Goal: Task Accomplishment & Management: Use online tool/utility

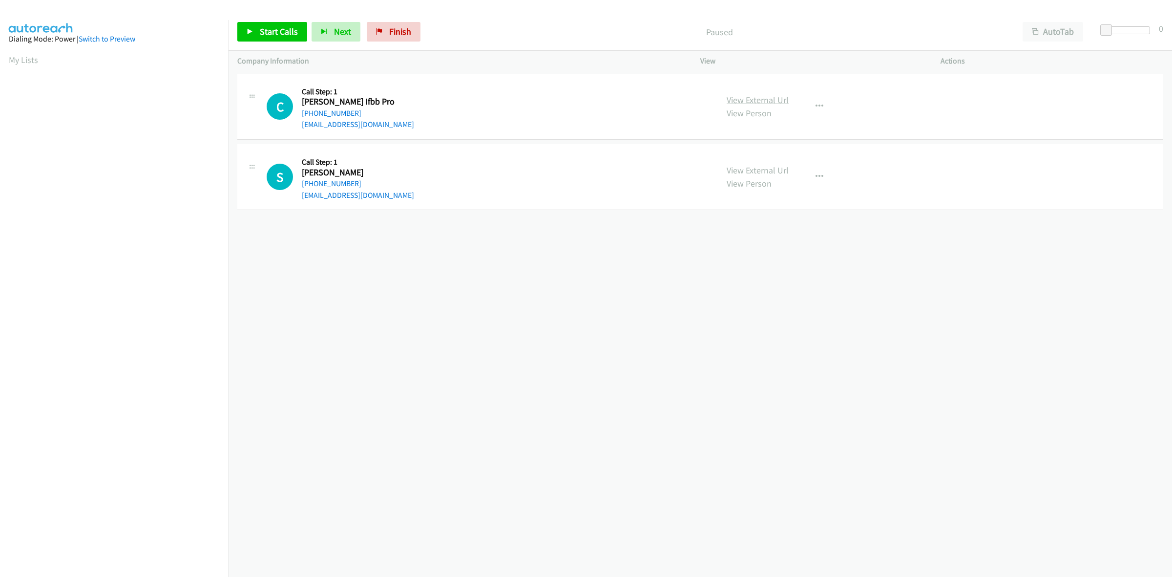
click at [782, 100] on link "View External Url" at bounding box center [757, 99] width 62 height 11
click at [758, 173] on link "View External Url" at bounding box center [757, 170] width 62 height 11
click at [289, 28] on span "Start Calls" at bounding box center [279, 31] width 38 height 11
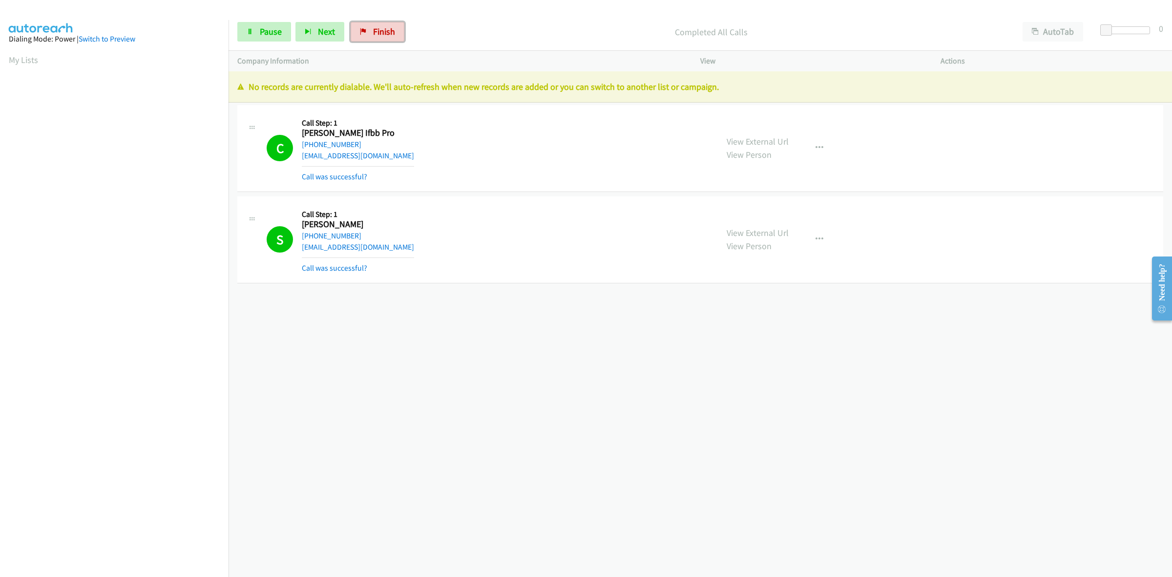
click at [384, 36] on span "Finish" at bounding box center [384, 31] width 22 height 11
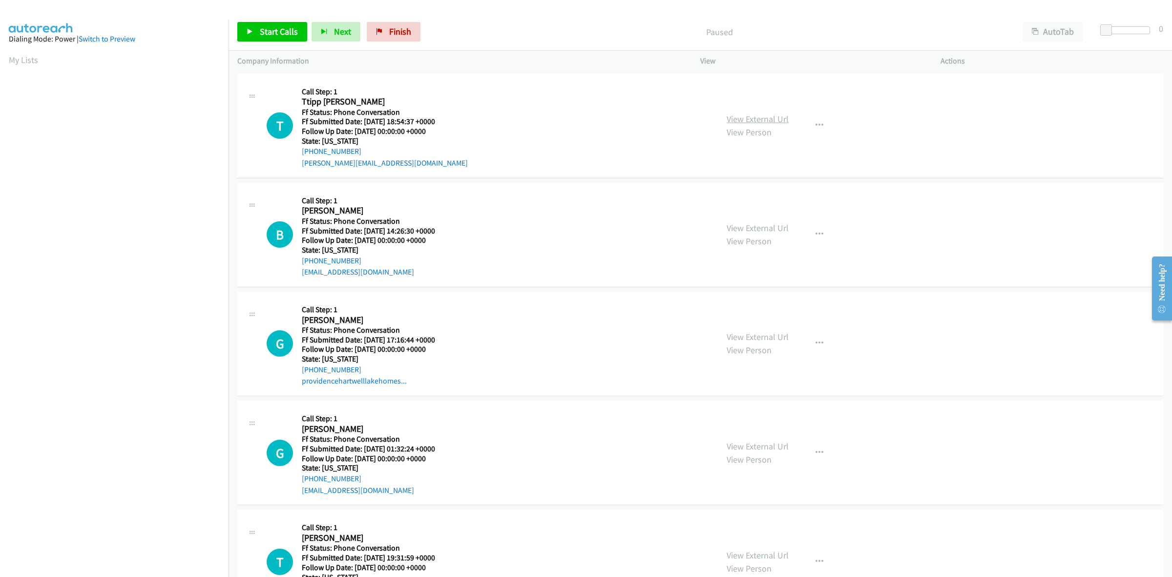
click at [763, 118] on link "View External Url" at bounding box center [757, 118] width 62 height 11
click at [771, 226] on link "View External Url" at bounding box center [757, 227] width 62 height 11
click at [774, 333] on link "View External Url" at bounding box center [757, 336] width 62 height 11
click at [779, 442] on link "View External Url" at bounding box center [757, 445] width 62 height 11
click at [764, 552] on link "View External Url" at bounding box center [757, 554] width 62 height 11
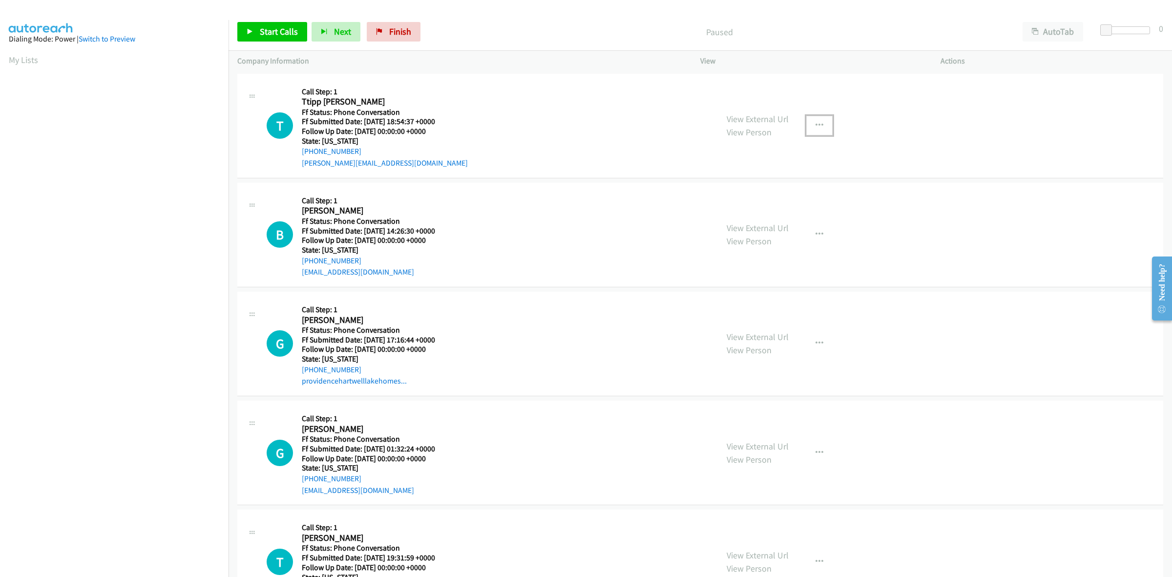
click at [815, 122] on icon "button" at bounding box center [819, 126] width 8 height 8
click at [733, 208] on link "Add to do not call list" at bounding box center [767, 209] width 130 height 20
drag, startPoint x: 387, startPoint y: 28, endPoint x: 637, endPoint y: 64, distance: 253.1
click at [389, 28] on span "Finish" at bounding box center [400, 31] width 22 height 11
click at [816, 234] on icon "button" at bounding box center [819, 234] width 8 height 8
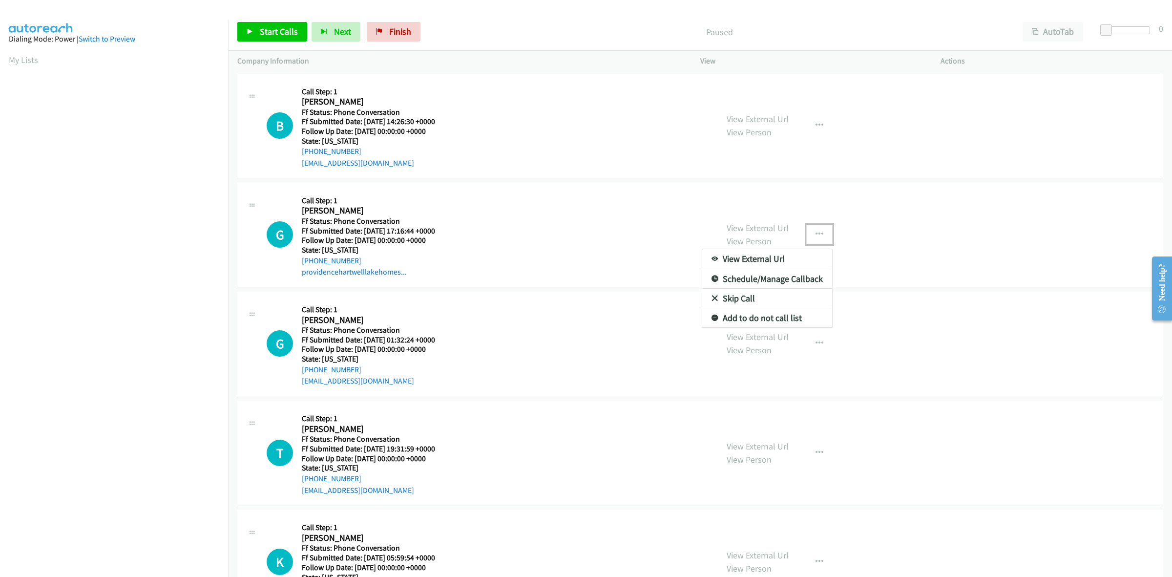
click at [754, 316] on link "Add to do not call list" at bounding box center [767, 318] width 130 height 20
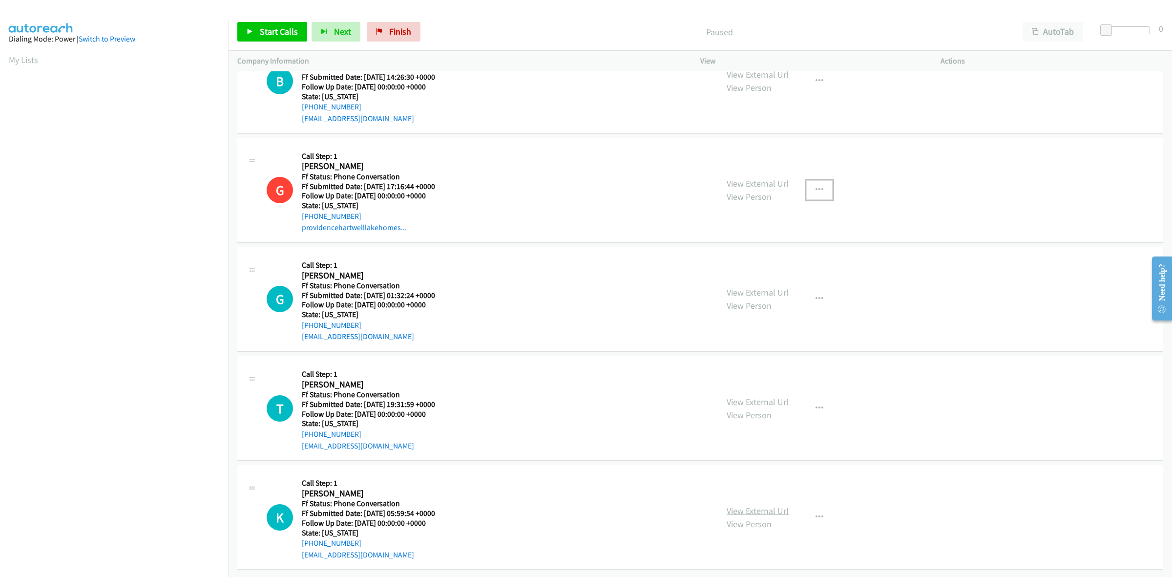
click at [760, 505] on link "View External Url" at bounding box center [757, 510] width 62 height 11
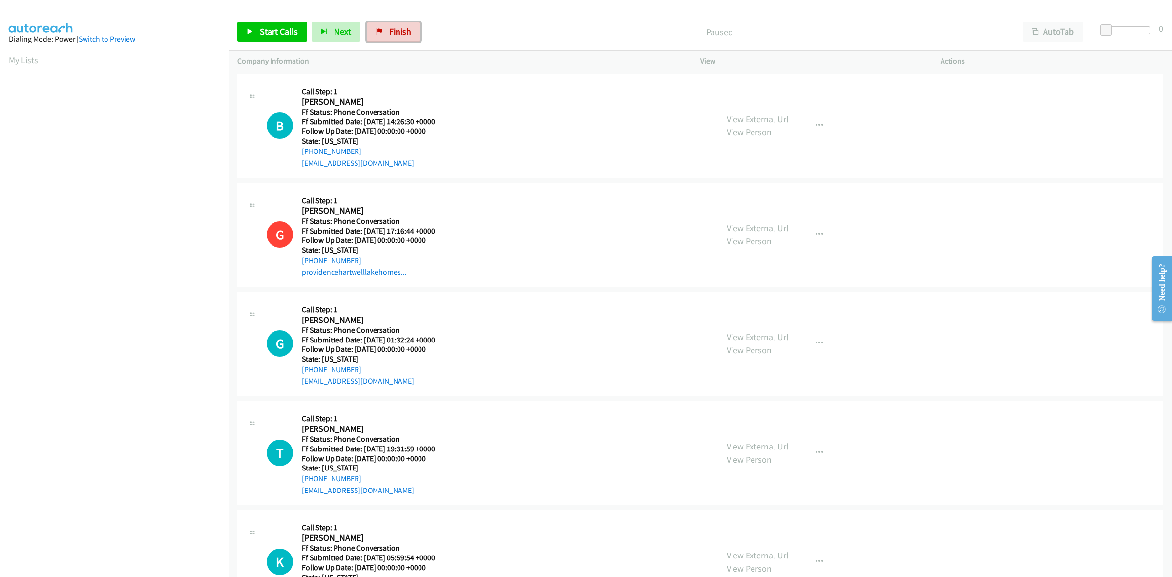
drag, startPoint x: 406, startPoint y: 29, endPoint x: 615, endPoint y: 60, distance: 211.6
click at [406, 29] on span "Finish" at bounding box center [400, 31] width 22 height 11
